Goal: Check status: Check status

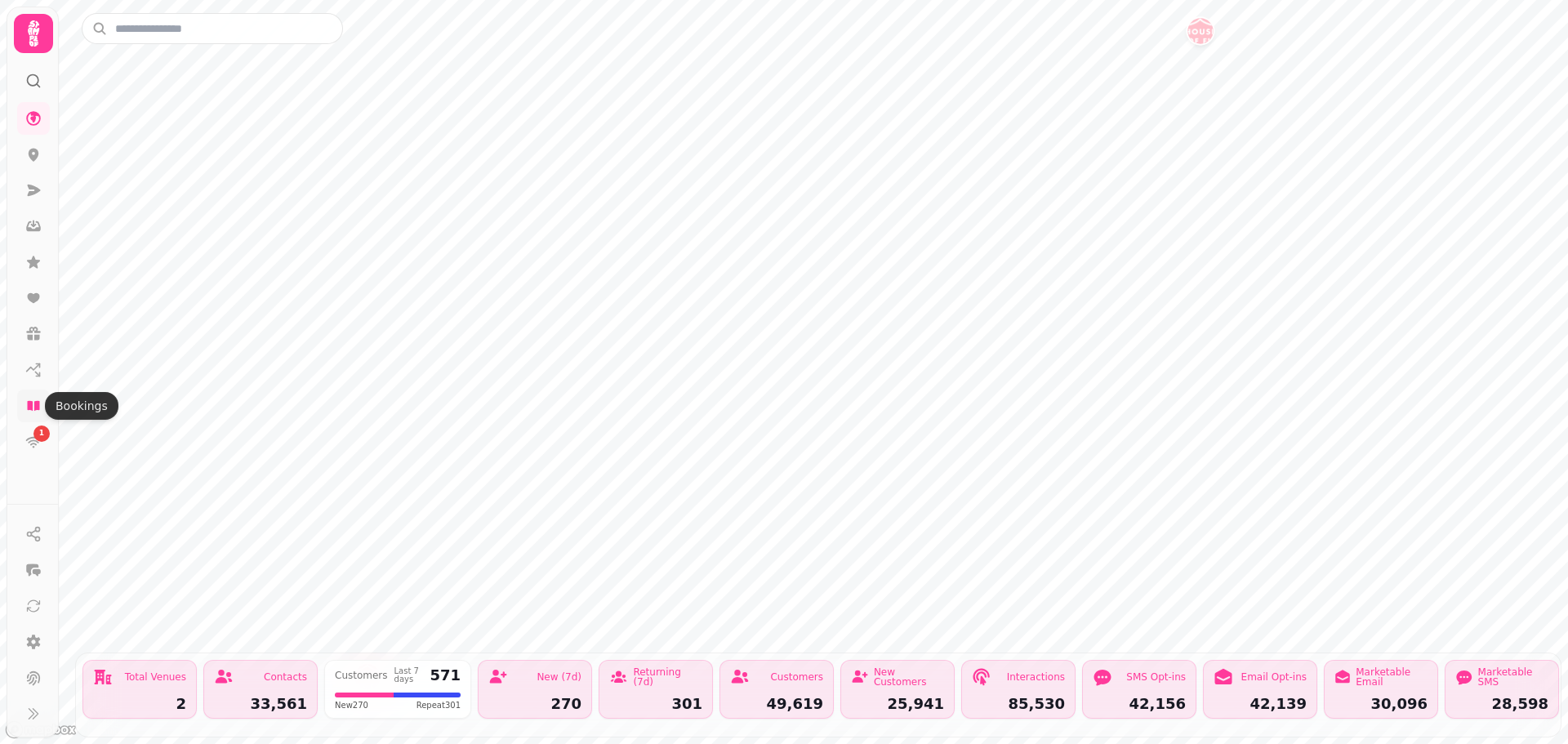
click at [38, 398] on icon at bounding box center [33, 406] width 17 height 17
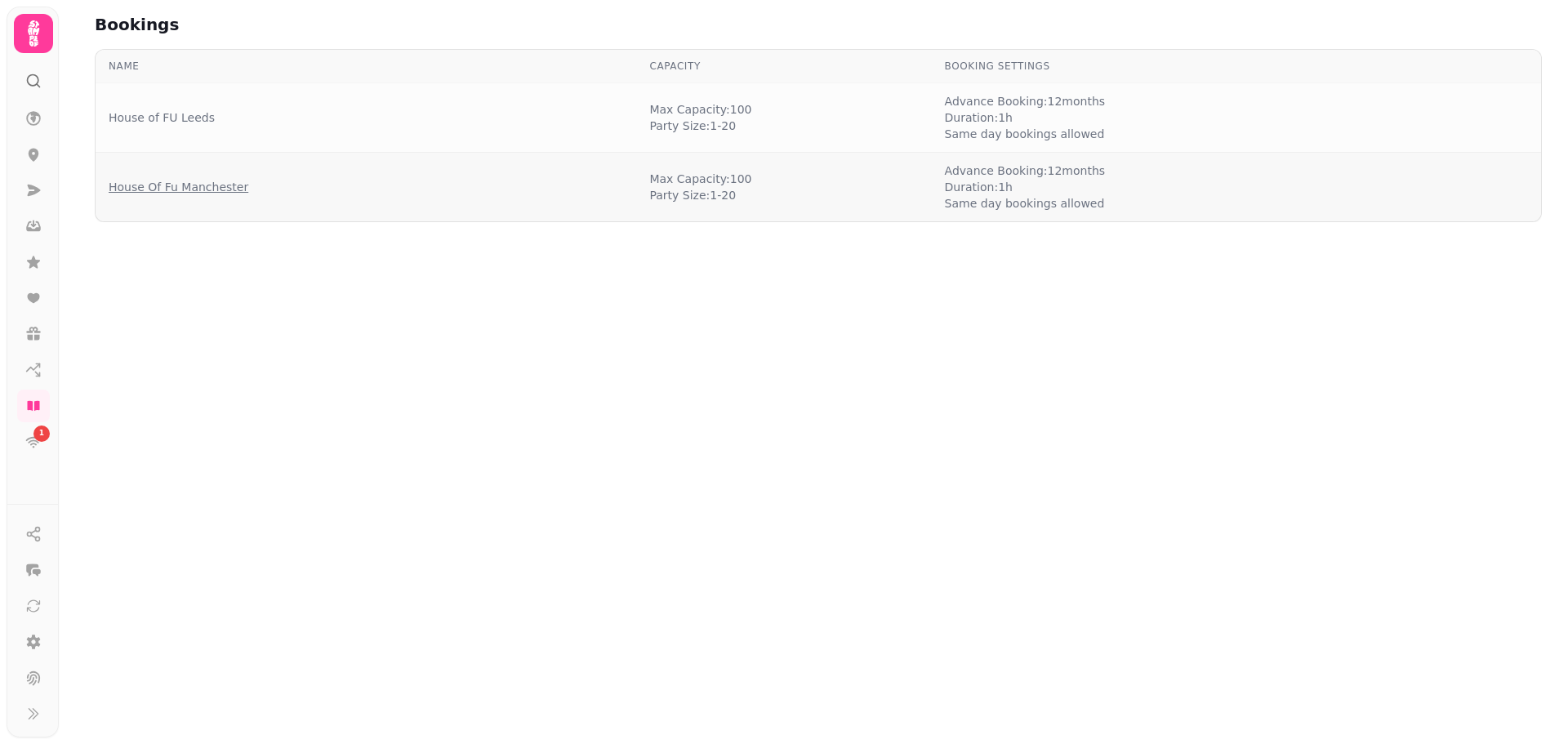
click at [213, 184] on link "House Of Fu Manchester" at bounding box center [178, 186] width 139 height 17
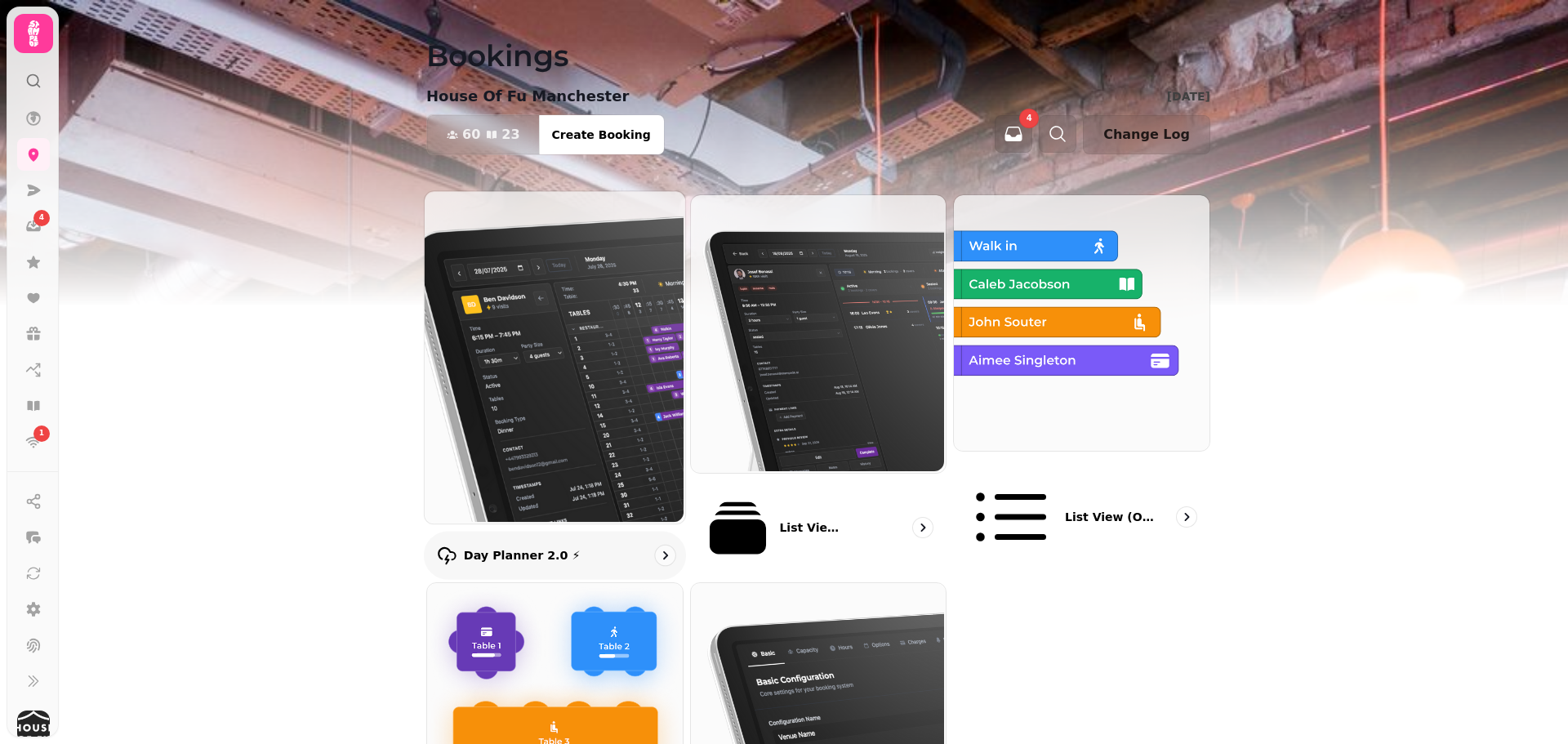
click at [559, 365] on img at bounding box center [553, 355] width 261 height 332
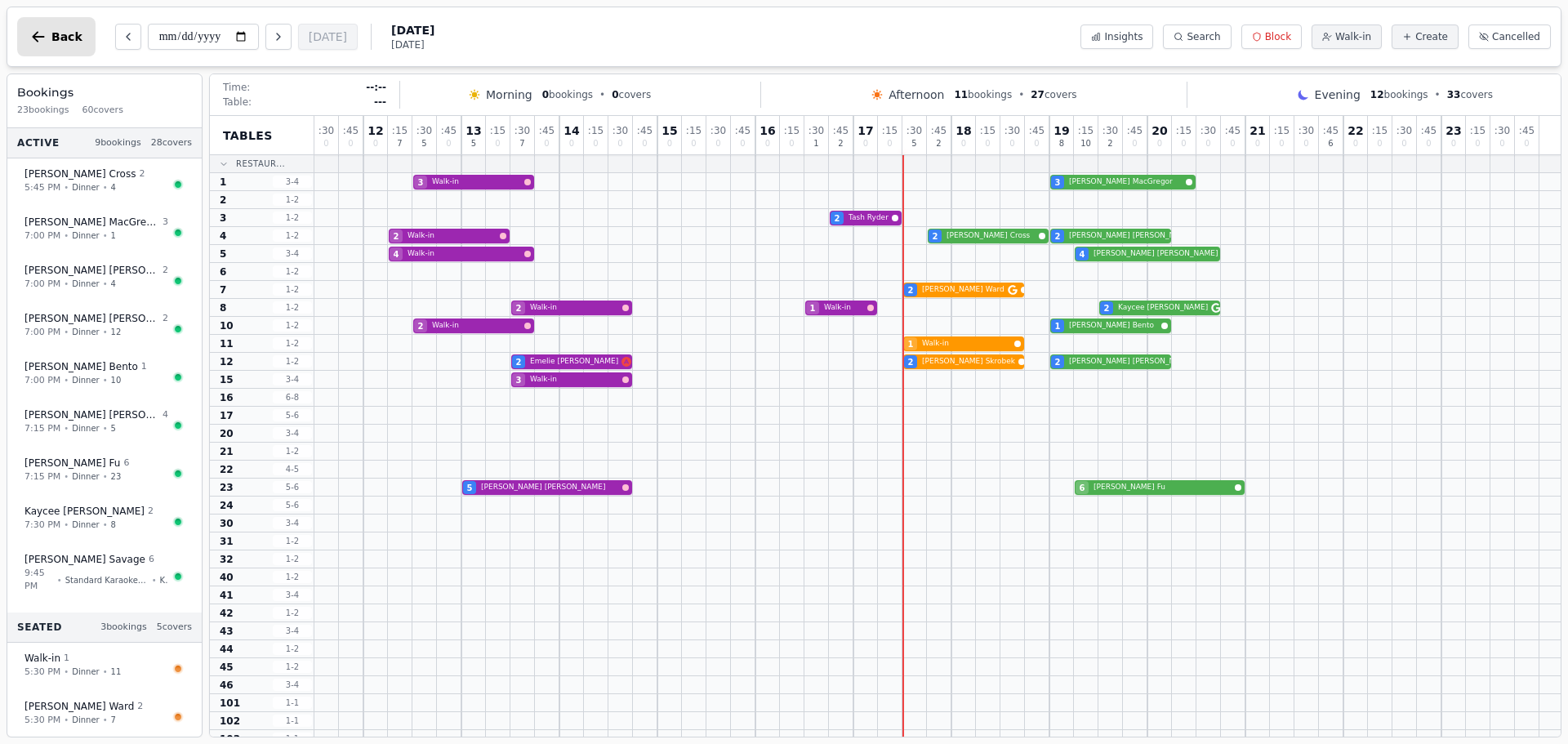
click at [60, 47] on button "Back" at bounding box center [56, 36] width 78 height 39
